Goal: Task Accomplishment & Management: Complete application form

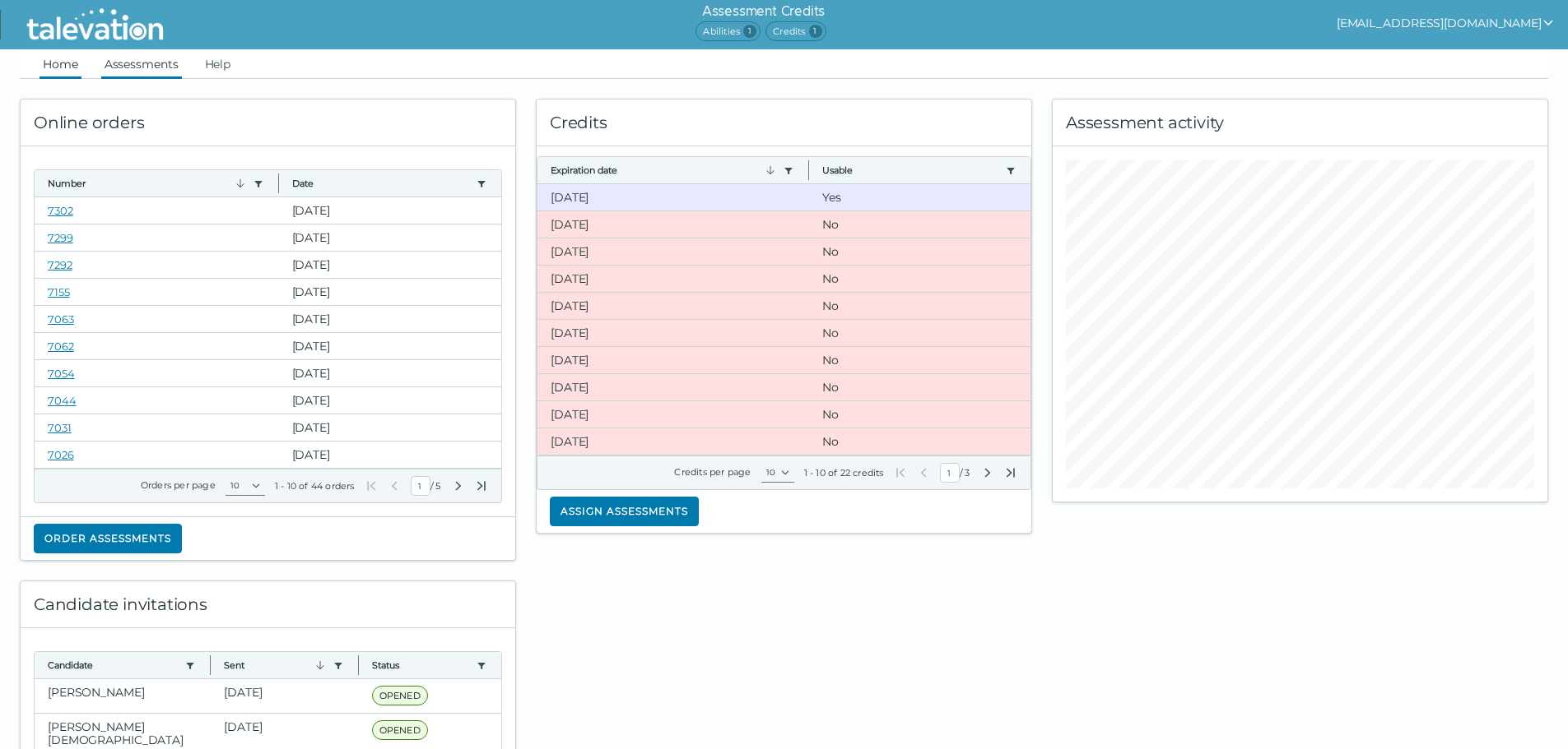
click at [139, 57] on link "Assessments" at bounding box center [141, 64] width 81 height 29
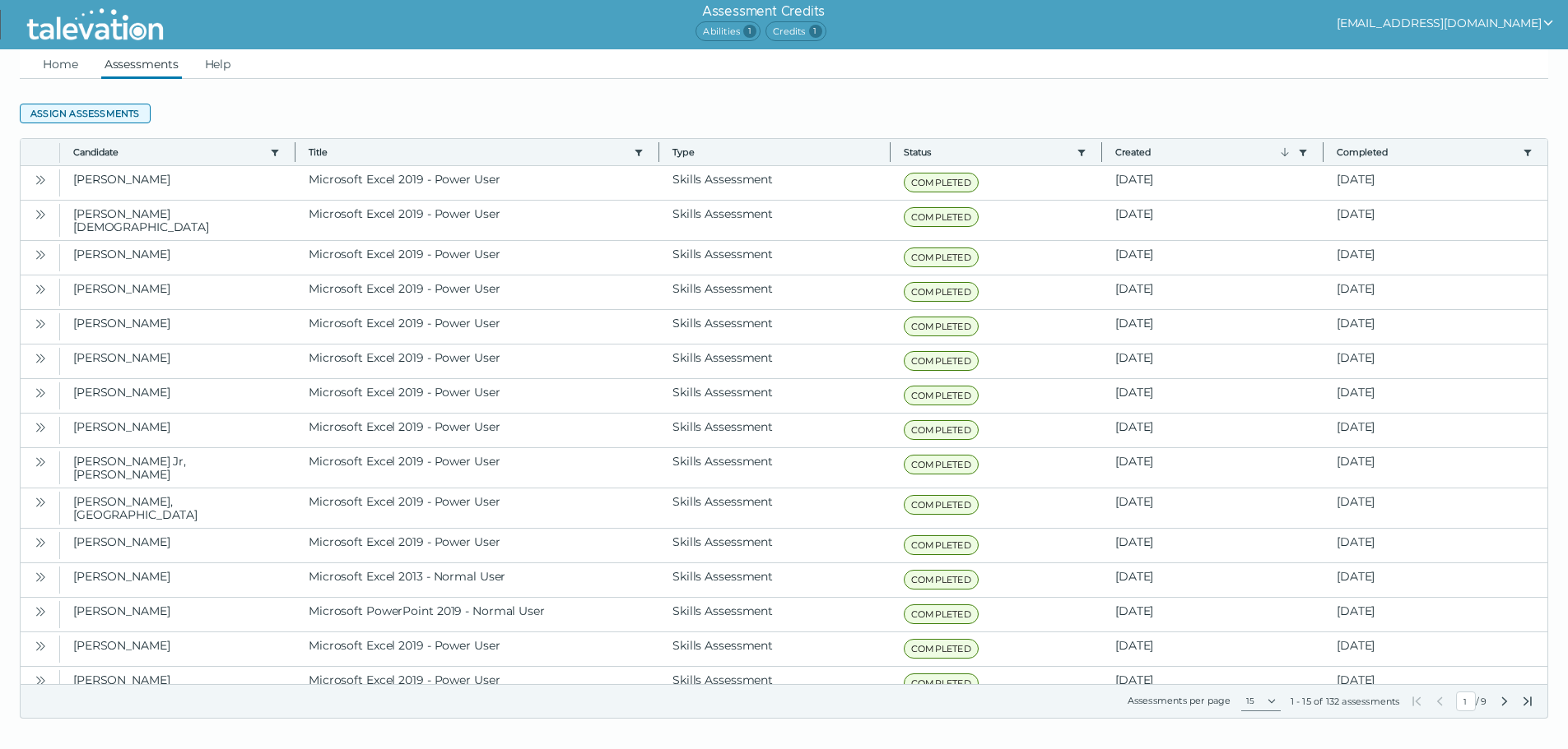
click at [109, 117] on button "Assign assessments" at bounding box center [85, 113] width 131 height 20
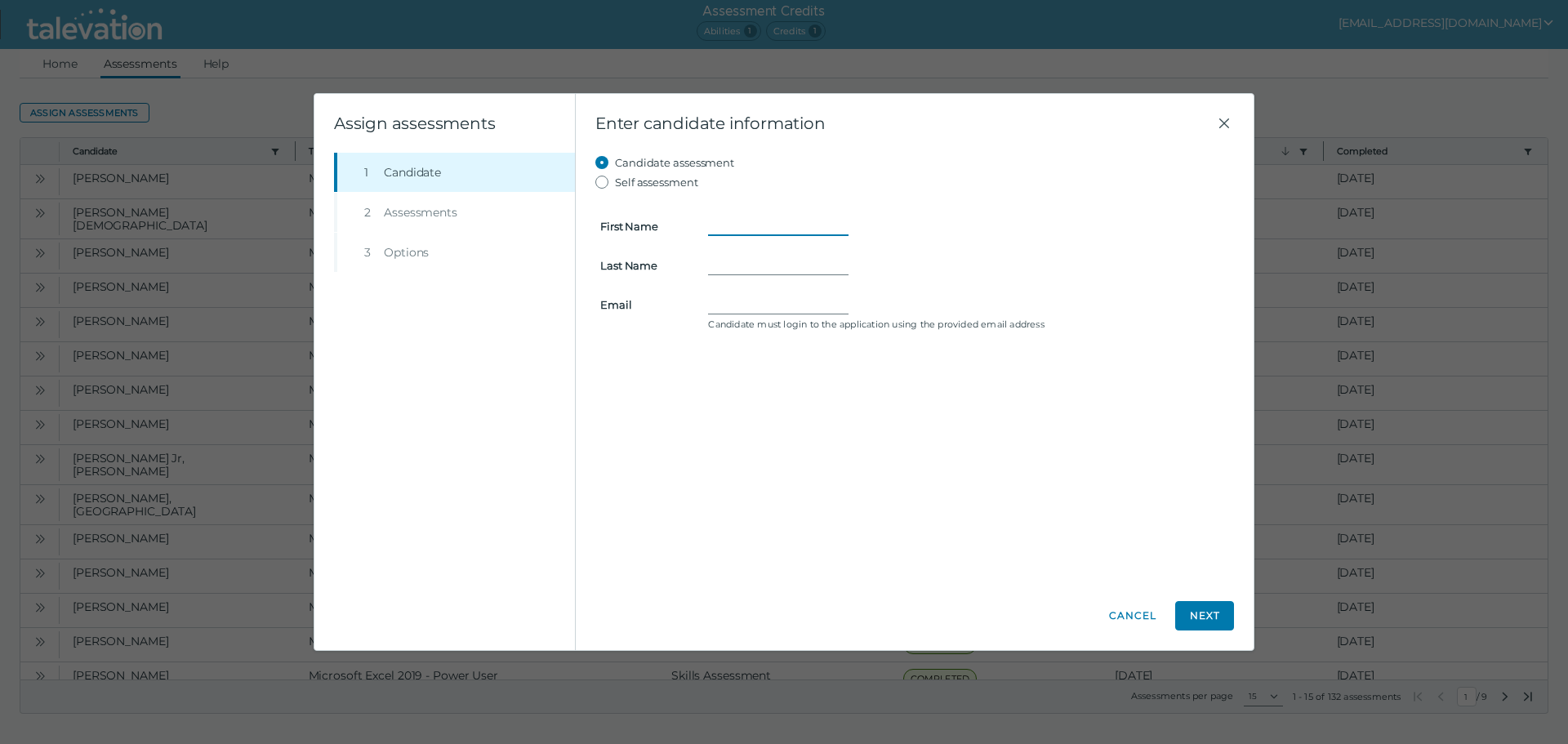
click at [788, 224] on input "First Name" at bounding box center [778, 226] width 140 height 20
type input "[PERSON_NAME]"
click at [791, 260] on input "Last Name" at bounding box center [778, 265] width 140 height 20
type input "[PERSON_NAME]"
drag, startPoint x: 758, startPoint y: 305, endPoint x: 744, endPoint y: 305, distance: 14.0
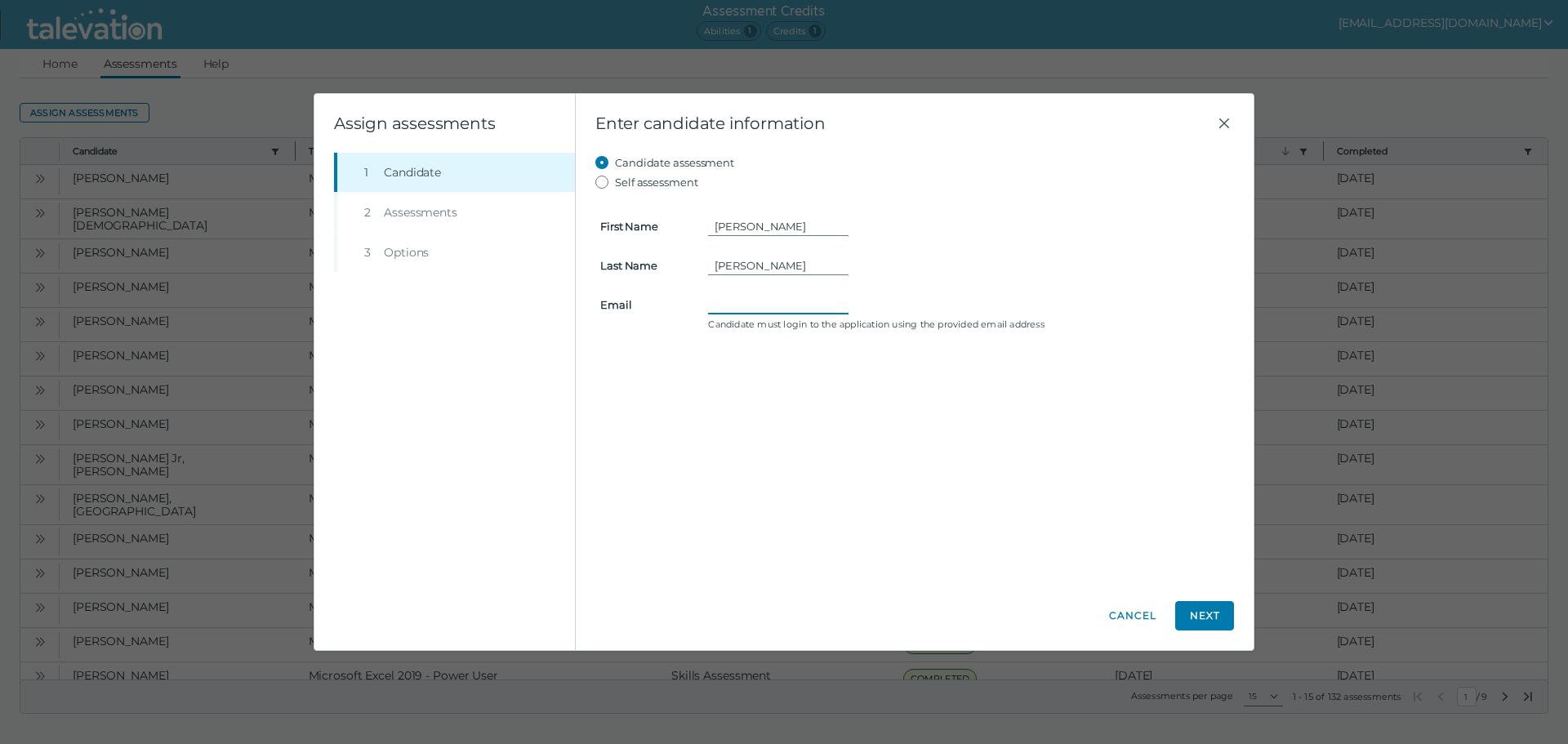
click at [758, 306] on input "Email" at bounding box center [778, 304] width 140 height 20
click at [712, 298] on input "Email" at bounding box center [778, 304] width 140 height 20
paste input "[EMAIL_ADDRESS][DOMAIN_NAME]"
type input "[EMAIL_ADDRESS][DOMAIN_NAME]"
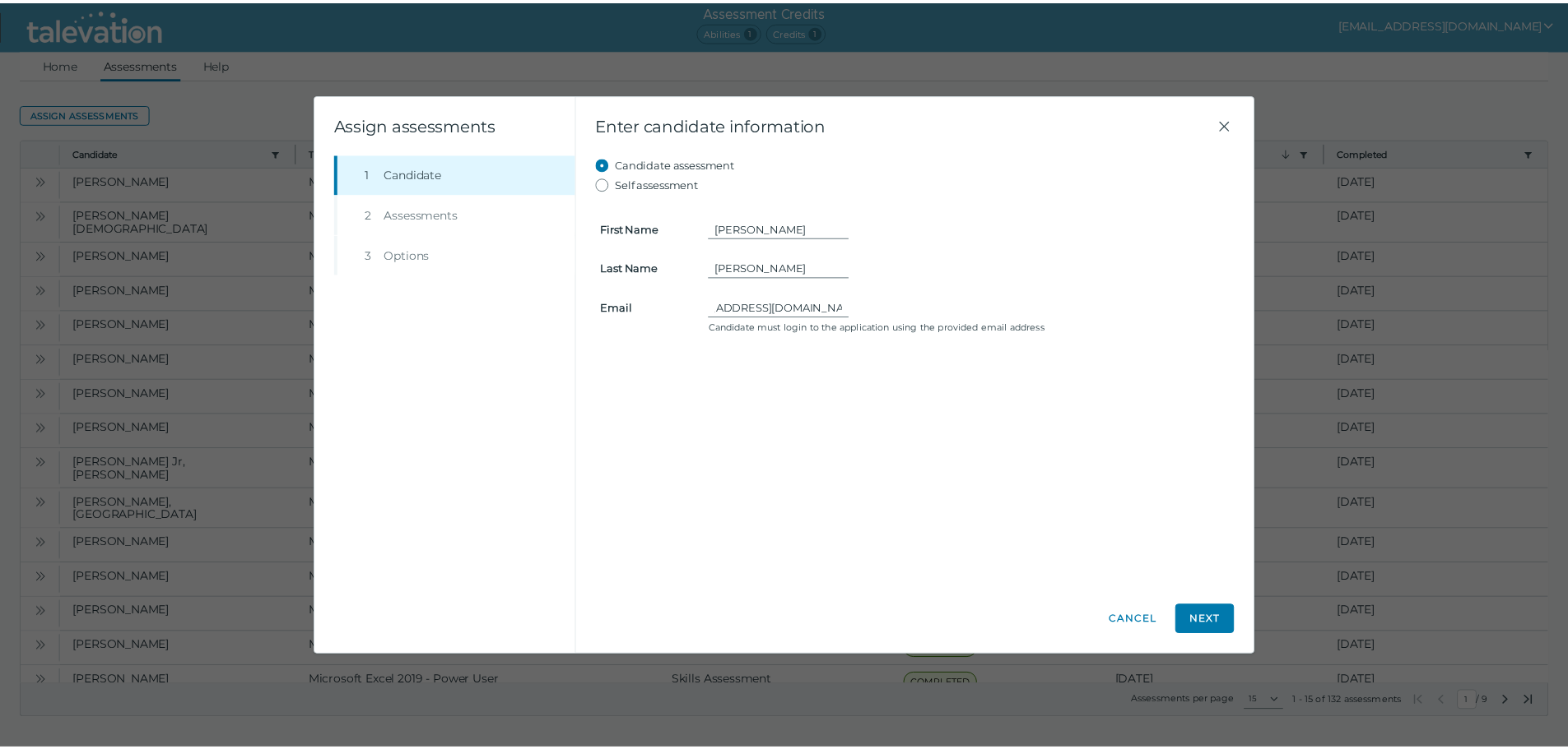
scroll to position [0, 0]
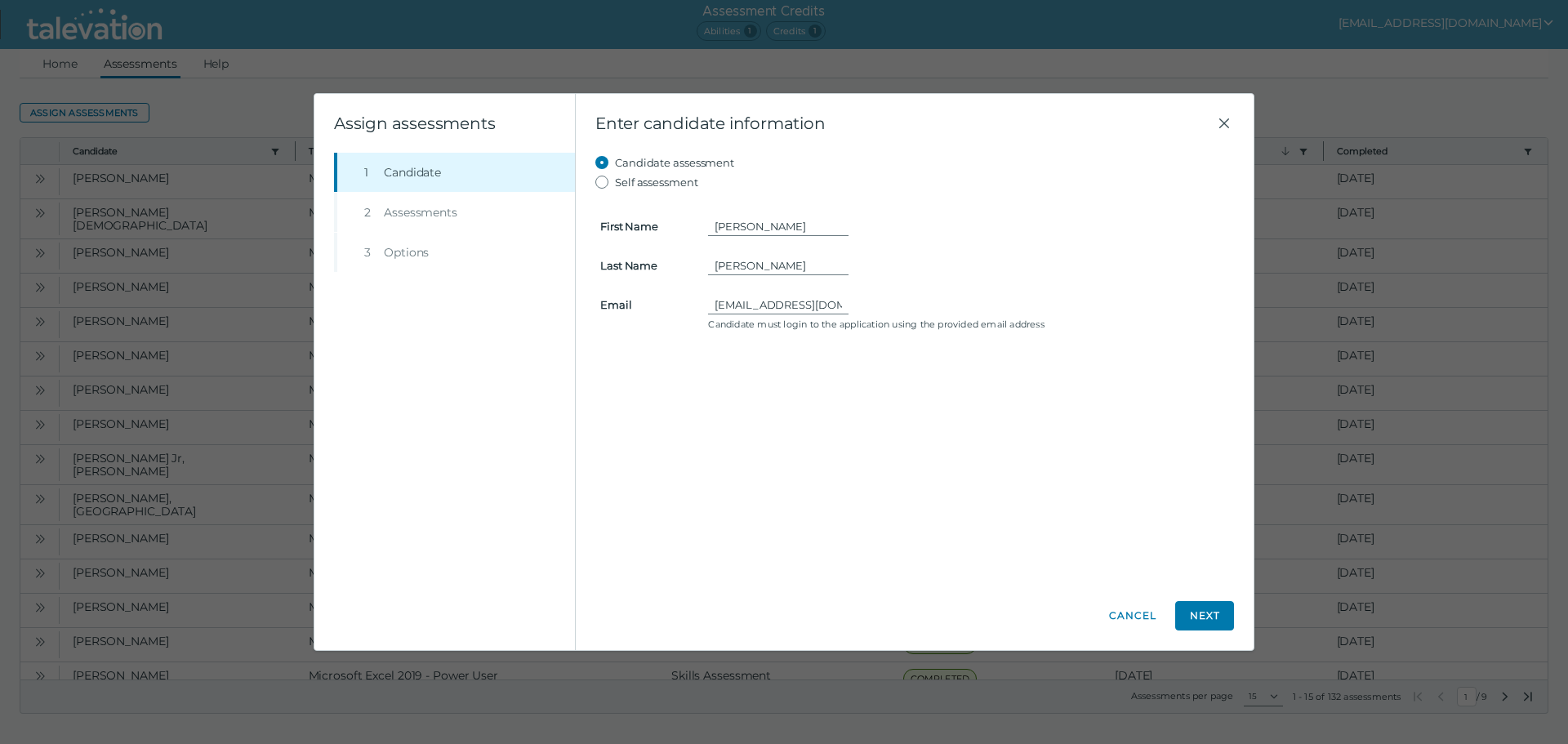
drag, startPoint x: 1216, startPoint y: 609, endPoint x: 1121, endPoint y: 530, distance: 123.6
click at [1212, 607] on button "Next" at bounding box center [1204, 616] width 58 height 29
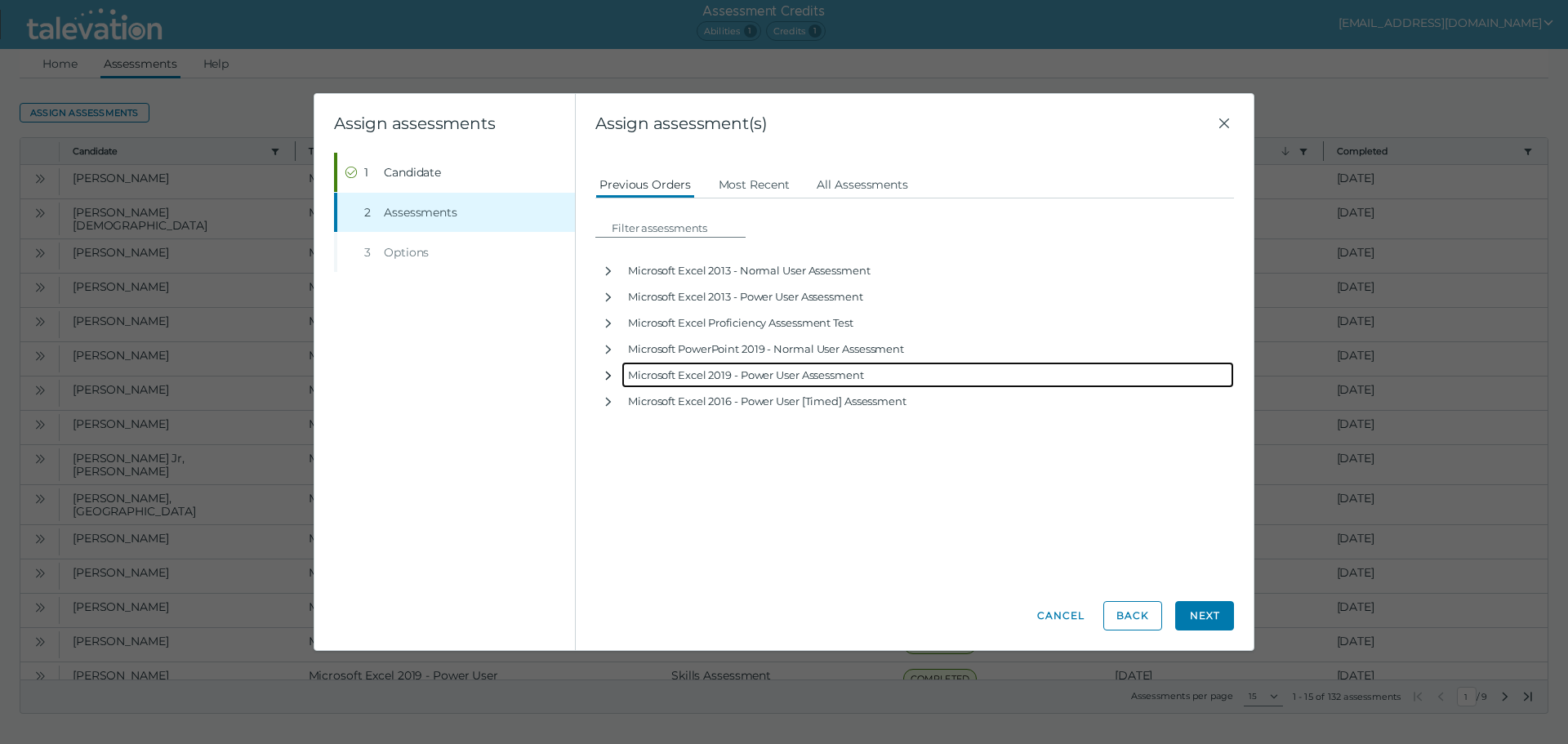
click at [607, 374] on icon "button" at bounding box center [608, 375] width 13 height 13
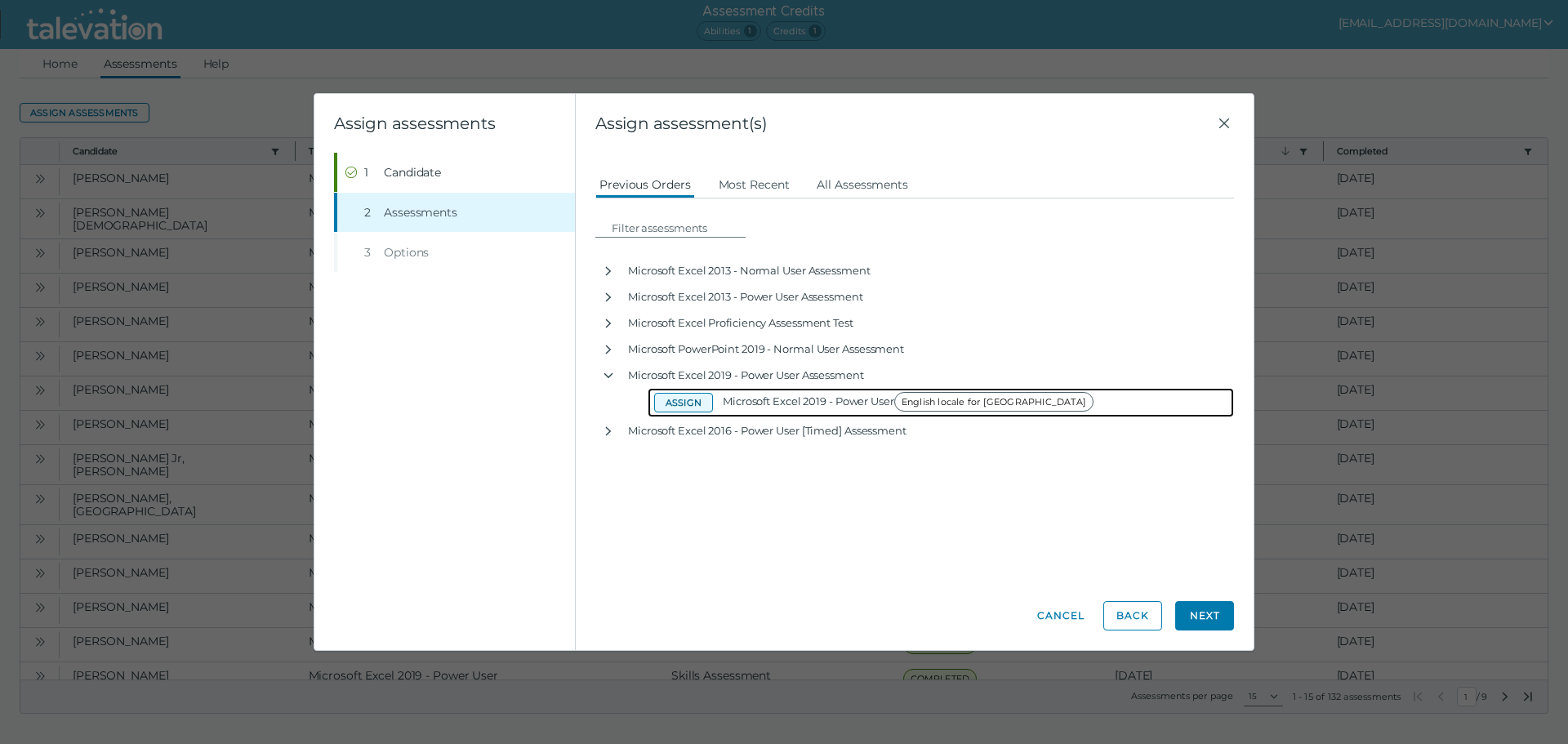
click at [658, 404] on button "Assign" at bounding box center [683, 403] width 58 height 20
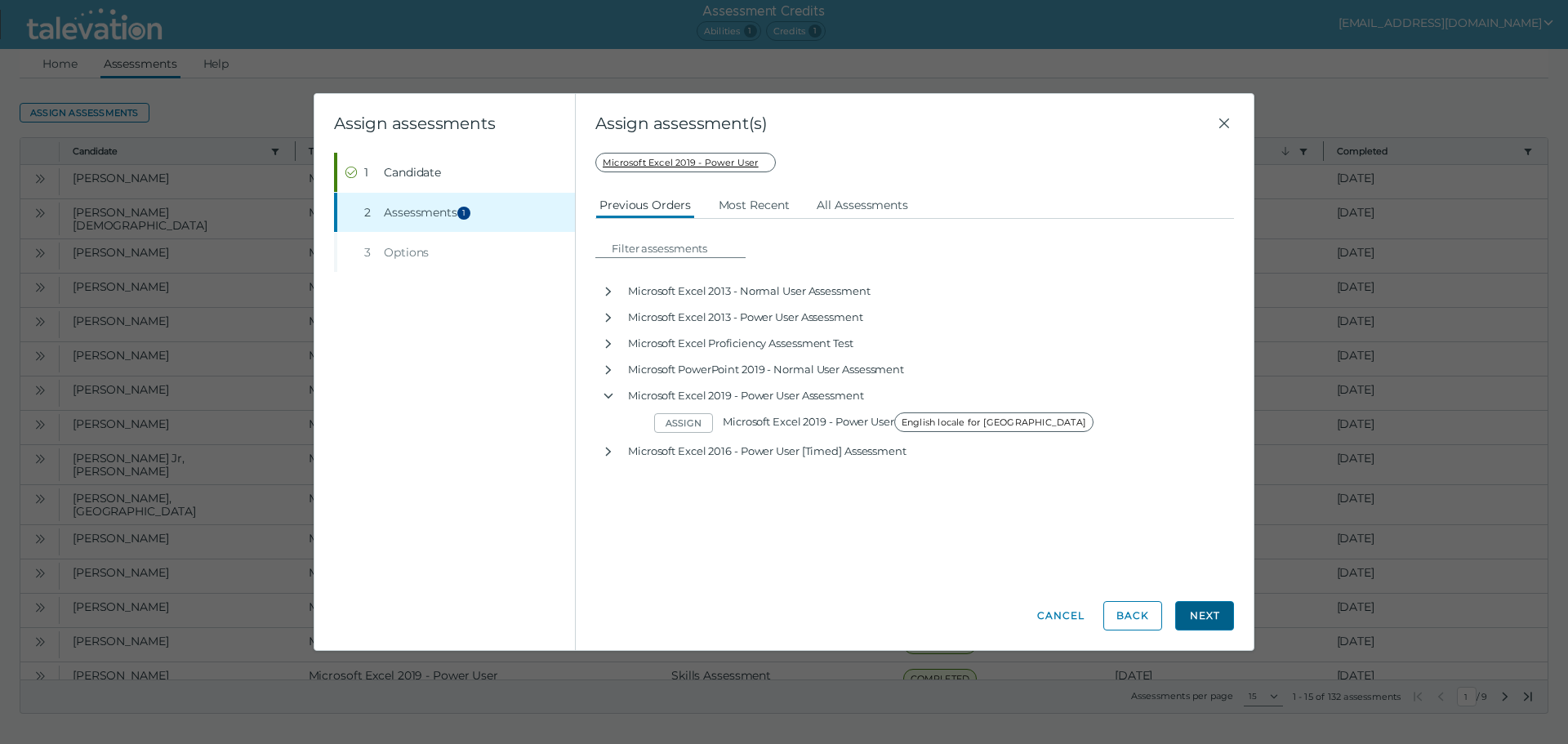
click at [1204, 620] on button "Next" at bounding box center [1204, 616] width 58 height 29
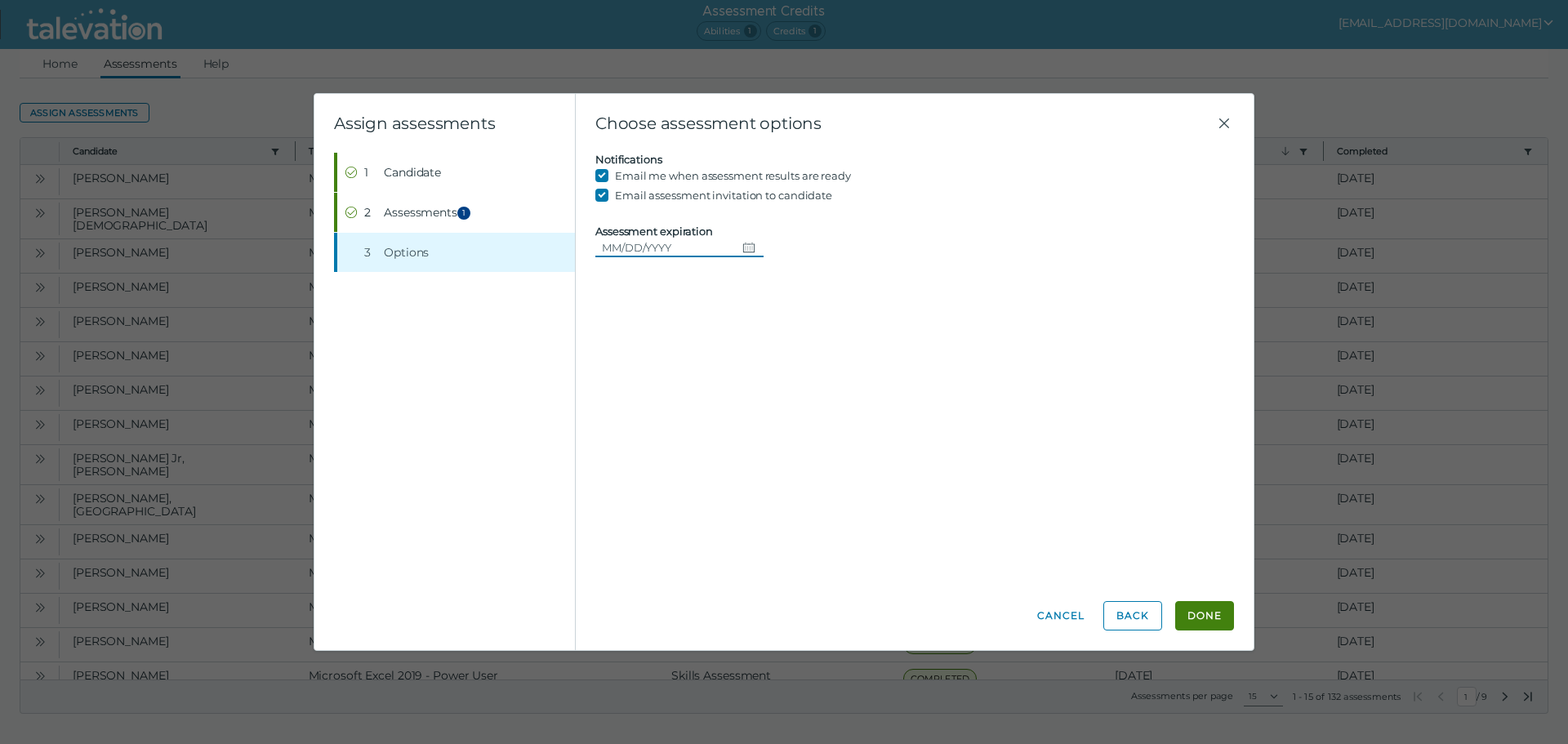
click at [736, 246] on button "Choose date" at bounding box center [750, 247] width 28 height 20
click at [730, 447] on button "21" at bounding box center [741, 446] width 29 height 29
type input "[DATE]"
click at [1208, 626] on button "Done" at bounding box center [1204, 616] width 58 height 29
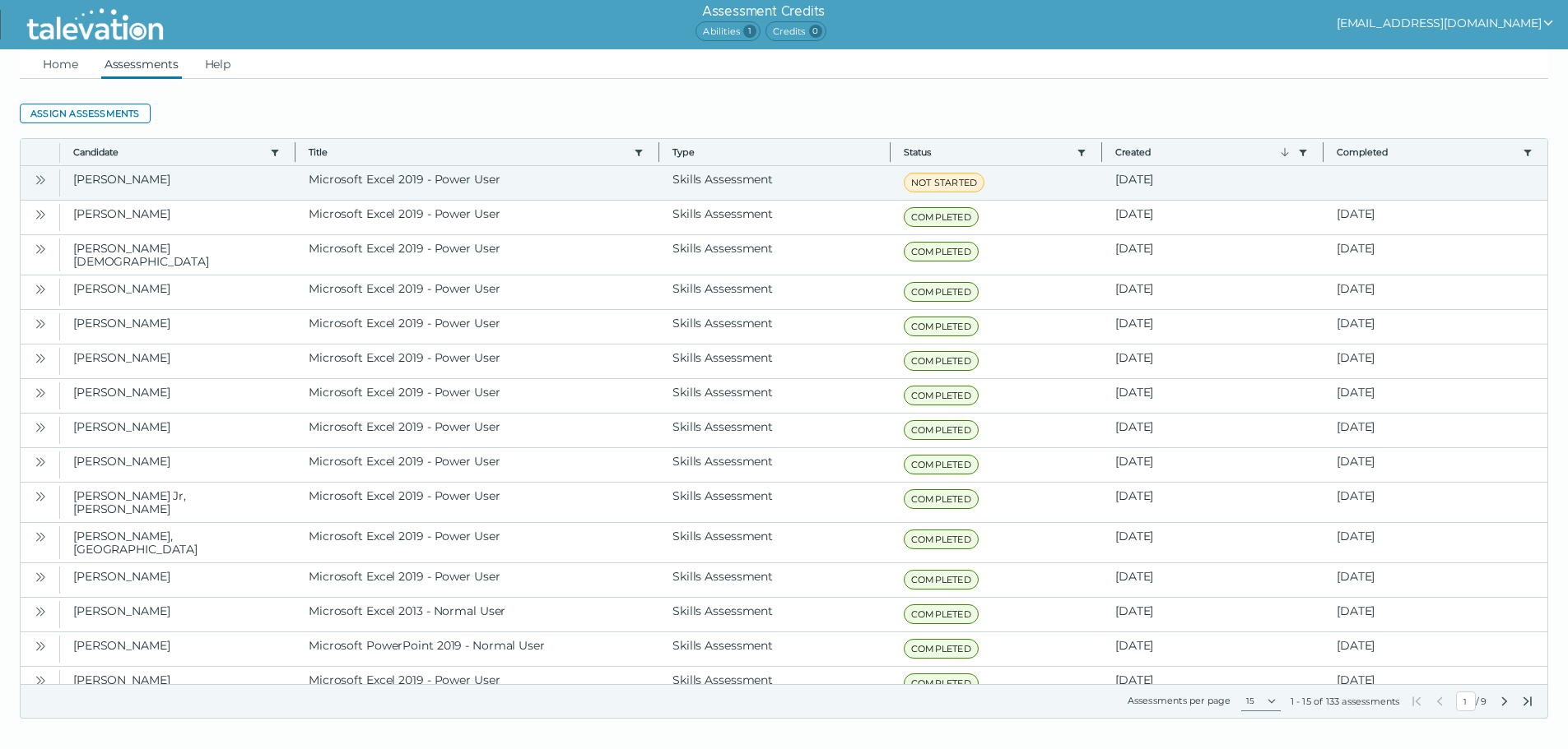
click at [36, 182] on icon "Open" at bounding box center [40, 179] width 13 height 13
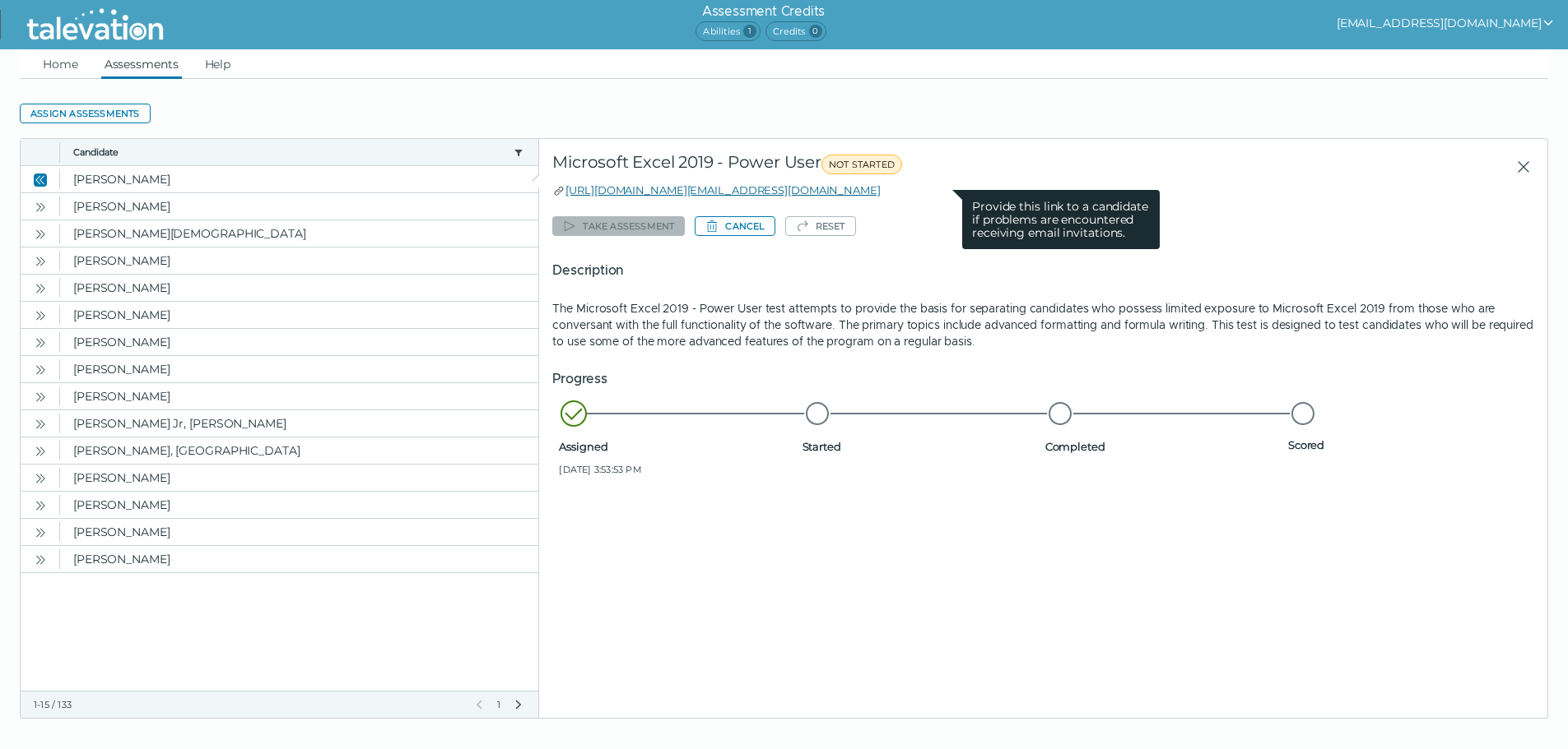
drag, startPoint x: 946, startPoint y: 189, endPoint x: 823, endPoint y: 193, distance: 123.1
click at [823, 193] on div "[URL][DOMAIN_NAME][EMAIL_ADDRESS][DOMAIN_NAME] Provide this link to a candidate…" at bounding box center [1042, 190] width 982 height 16
drag, startPoint x: 949, startPoint y: 187, endPoint x: 566, endPoint y: 195, distance: 383.1
copy link "[URL][DOMAIN_NAME][EMAIL_ADDRESS][DOMAIN_NAME]"
